Goal: Task Accomplishment & Management: Use online tool/utility

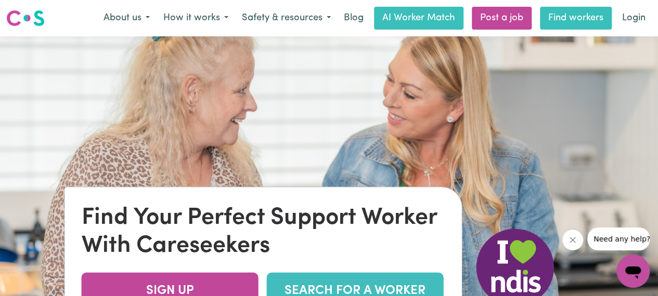
click at [572, 16] on link "Find workers" at bounding box center [576, 18] width 72 height 23
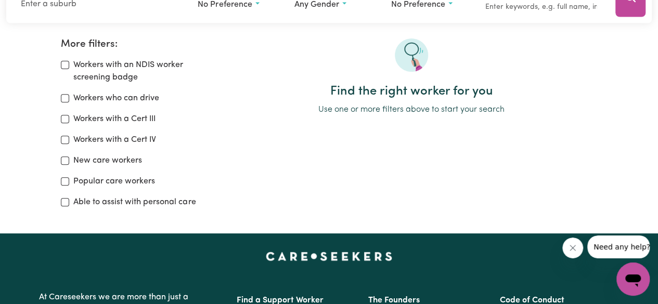
scroll to position [104, 0]
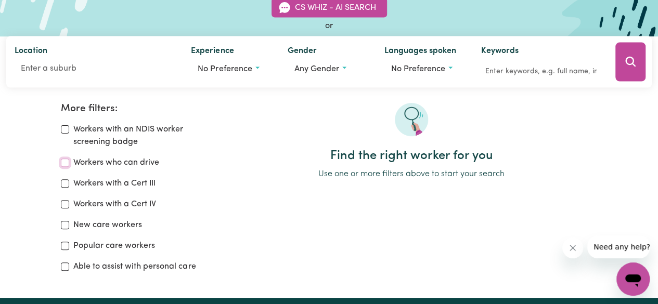
click at [69, 164] on input "Workers who can drive" at bounding box center [65, 163] width 8 height 8
checkbox input "true"
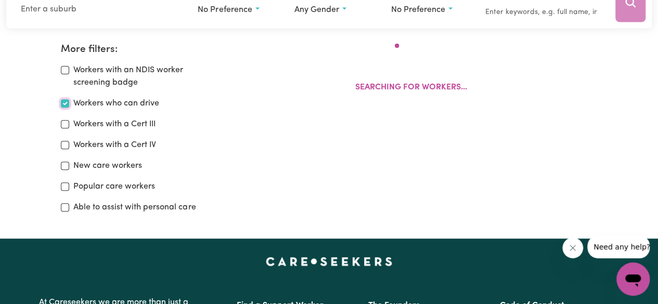
scroll to position [174, 0]
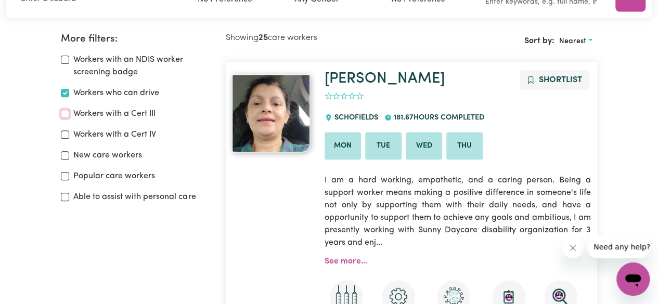
click at [64, 116] on input "Workers with a Cert III" at bounding box center [65, 114] width 8 height 8
checkbox input "true"
